Goal: Information Seeking & Learning: Learn about a topic

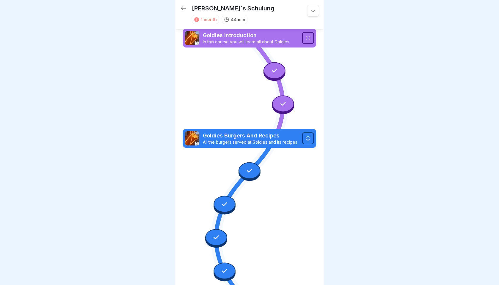
click at [310, 12] on icon at bounding box center [313, 11] width 6 height 6
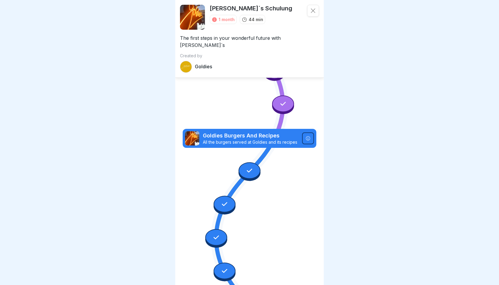
click at [201, 64] on p "Goldies" at bounding box center [203, 67] width 17 height 6
click at [198, 11] on div at bounding box center [192, 17] width 25 height 25
click at [224, 12] on p "[PERSON_NAME]´s Schulung" at bounding box center [251, 8] width 83 height 7
click at [305, 12] on div "[PERSON_NAME]´s Schulung 1 month 44 min" at bounding box center [249, 17] width 139 height 25
click at [315, 12] on icon at bounding box center [313, 11] width 6 height 6
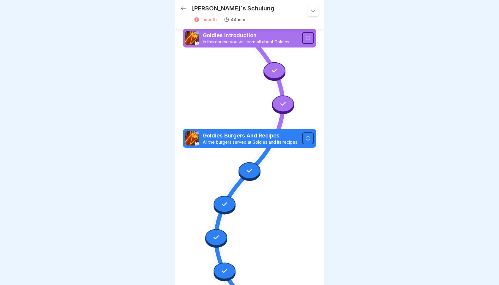
click at [180, 11] on icon at bounding box center [183, 8] width 7 height 7
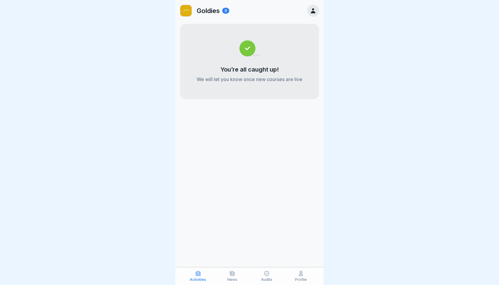
click at [182, 8] on img at bounding box center [185, 10] width 11 height 11
click at [303, 272] on icon at bounding box center [301, 274] width 6 height 6
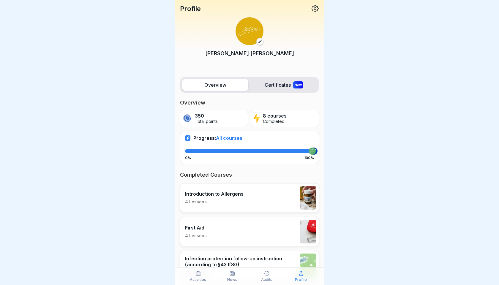
click at [277, 92] on div "Overview Certificates New" at bounding box center [249, 85] width 139 height 16
click at [278, 81] on label "Certificates New" at bounding box center [284, 85] width 66 height 12
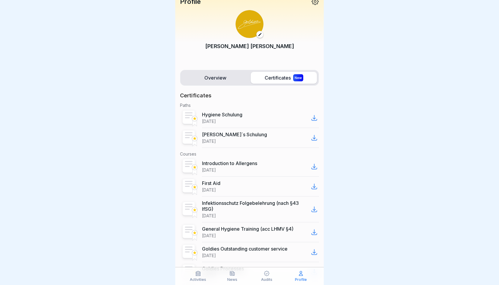
scroll to position [7, 0]
click at [315, 118] on icon at bounding box center [314, 117] width 5 height 5
click at [314, 168] on icon at bounding box center [314, 166] width 7 height 7
click at [316, 187] on icon at bounding box center [314, 186] width 7 height 7
click at [314, 209] on icon at bounding box center [314, 209] width 5 height 5
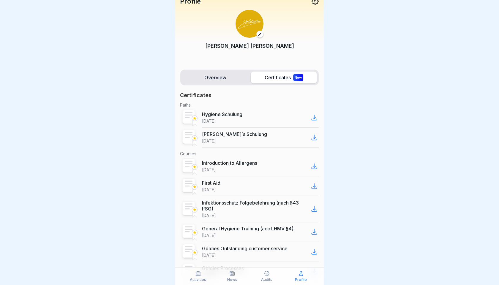
click at [314, 232] on icon at bounding box center [314, 231] width 7 height 7
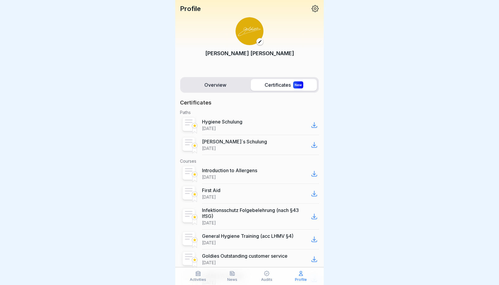
scroll to position [0, 0]
